Goal: Transaction & Acquisition: Purchase product/service

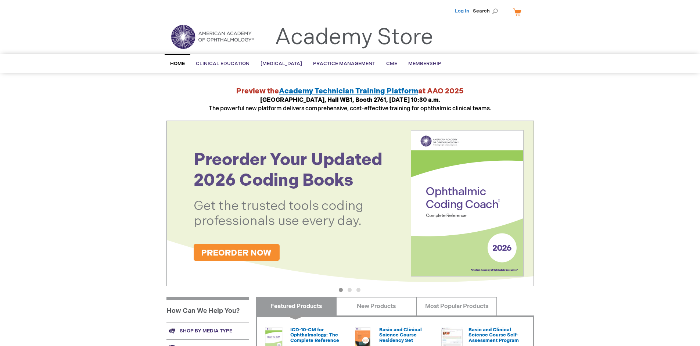
click at [462, 11] on link "Log In" at bounding box center [462, 11] width 14 height 6
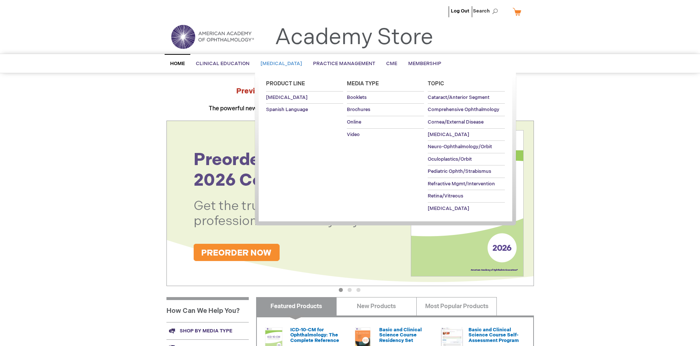
click at [283, 64] on span "[MEDICAL_DATA]" at bounding box center [280, 64] width 41 height 6
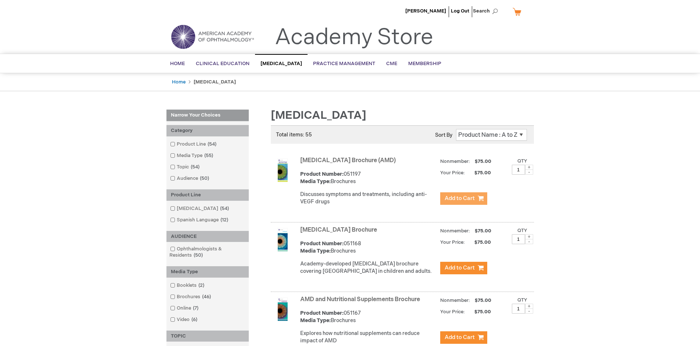
click at [463, 198] on span "Add to Cart" at bounding box center [459, 198] width 30 height 7
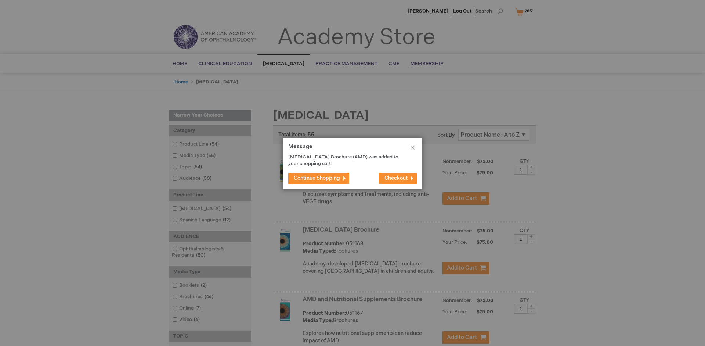
click at [317, 178] on span "Continue Shopping" at bounding box center [317, 178] width 46 height 6
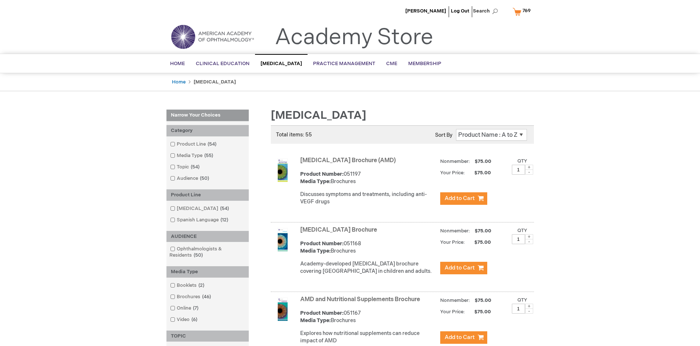
click at [361, 303] on link "AMD and Nutritional Supplements Brochure" at bounding box center [360, 299] width 120 height 7
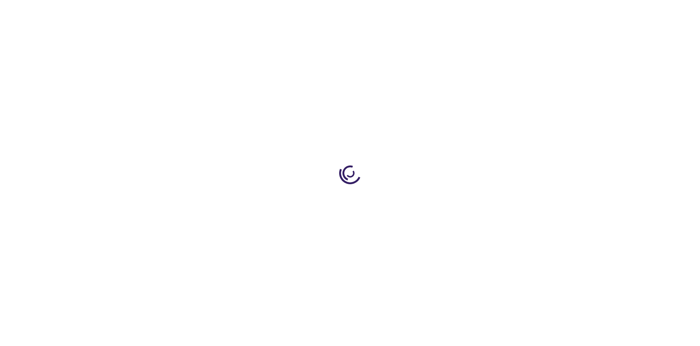
type input "1"
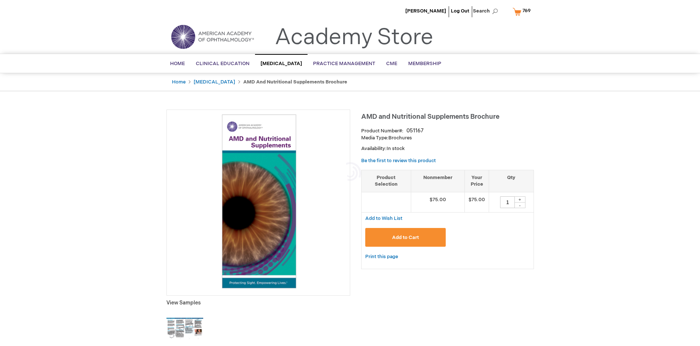
click at [405, 237] on span "Add to Cart" at bounding box center [405, 237] width 27 height 6
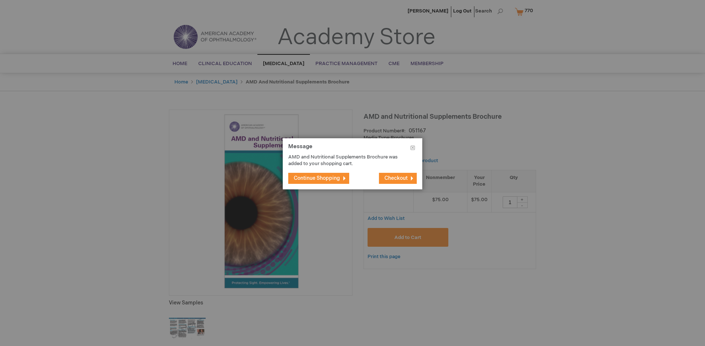
click at [317, 178] on span "Continue Shopping" at bounding box center [317, 178] width 46 height 6
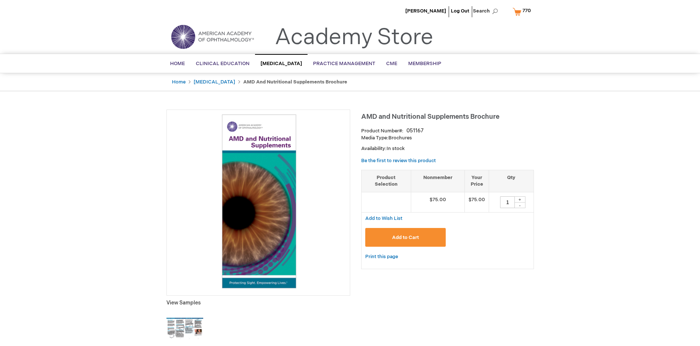
click at [523, 11] on span "770" at bounding box center [526, 11] width 8 height 6
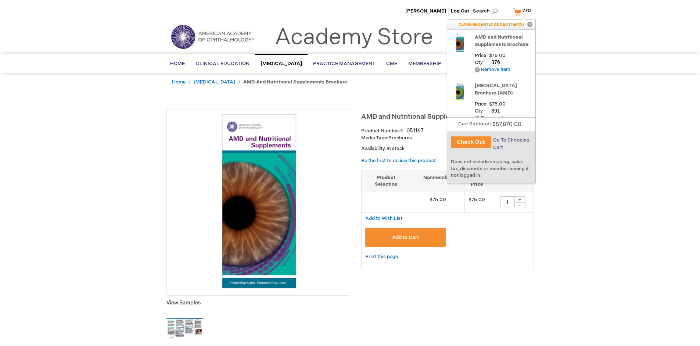
click at [510, 140] on span "Go To Shopping Cart" at bounding box center [511, 143] width 36 height 13
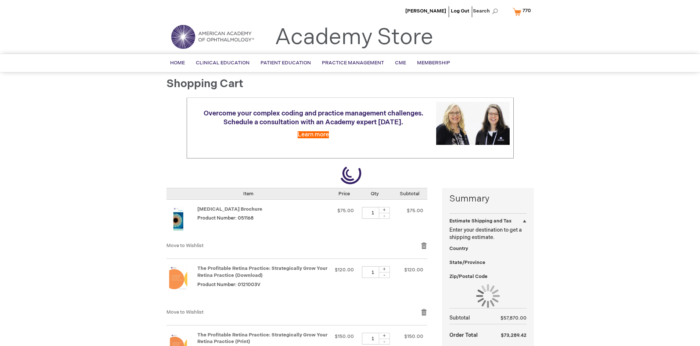
select select "US"
select select "41"
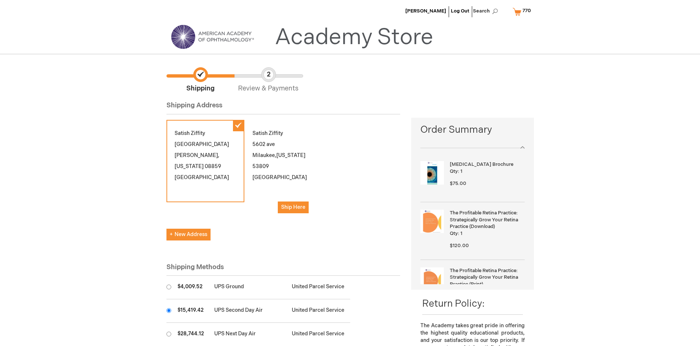
click at [169, 310] on input "radio" at bounding box center [168, 310] width 5 height 5
